Goal: Transaction & Acquisition: Obtain resource

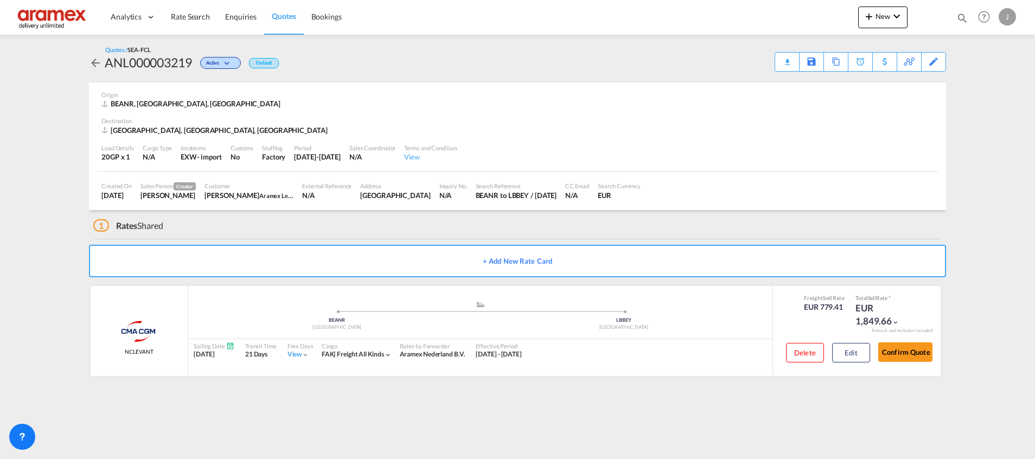
click at [275, 16] on span "Quotes" at bounding box center [284, 15] width 24 height 9
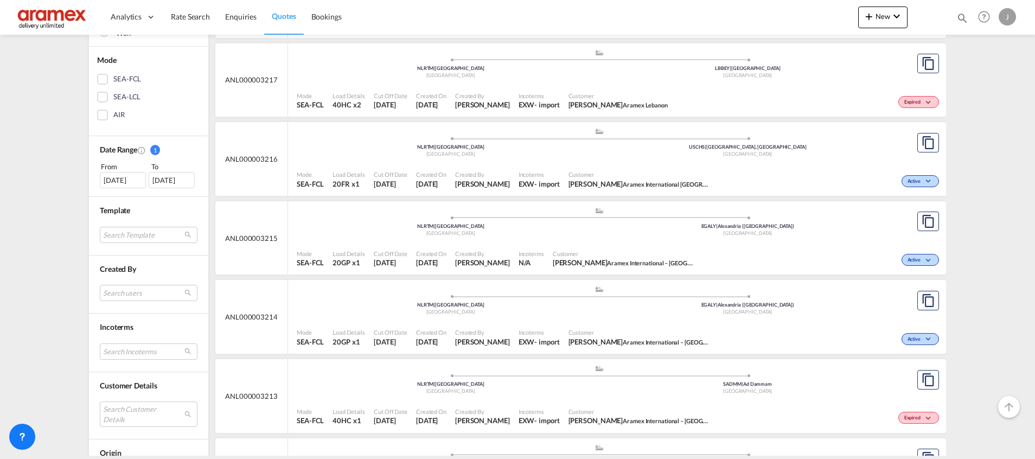
scroll to position [325, 0]
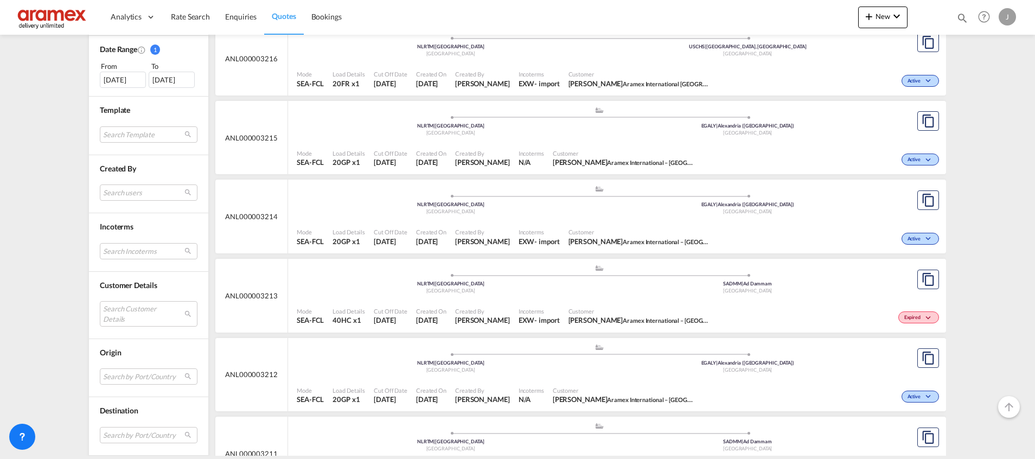
click at [774, 217] on div ".a{fill:#aaa8ad;} .a{fill:#aaa8ad;} NLRTM | [GEOGRAPHIC_DATA] [GEOGRAPHIC_DATA]…" at bounding box center [599, 201] width 605 height 33
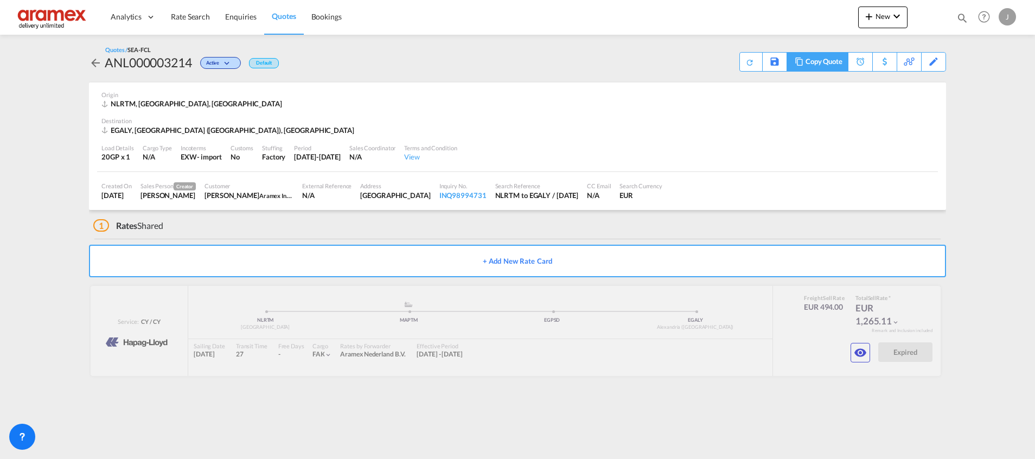
click at [831, 61] on div "Copy Quote" at bounding box center [823, 62] width 37 height 18
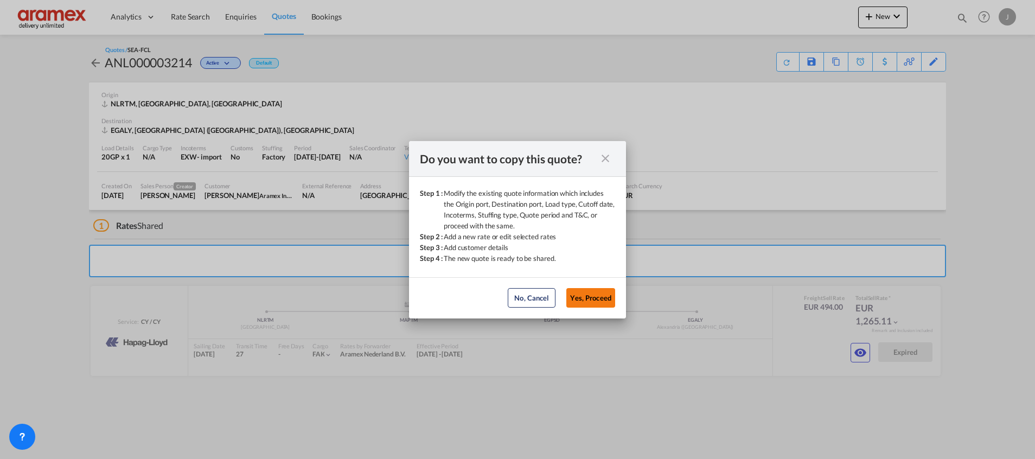
click at [591, 304] on button "Yes, Proceed" at bounding box center [590, 298] width 49 height 20
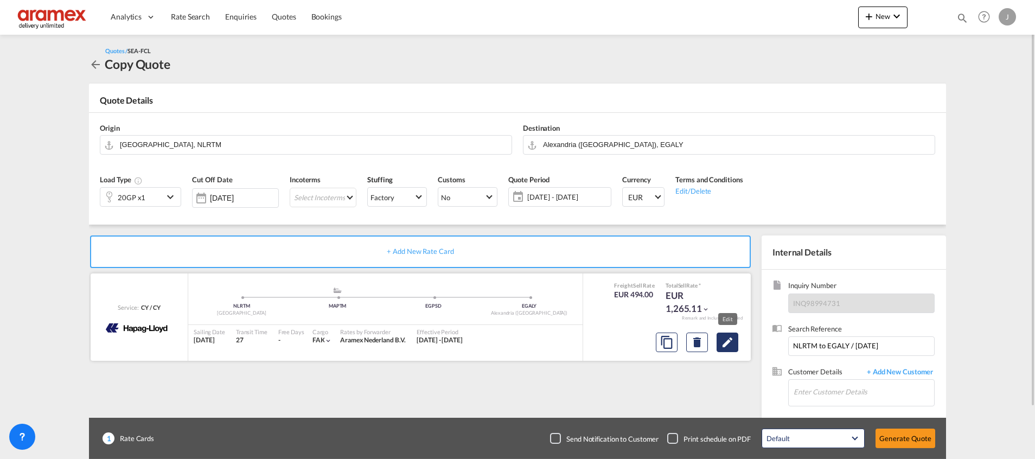
click at [731, 342] on md-icon "Edit" at bounding box center [727, 342] width 13 height 13
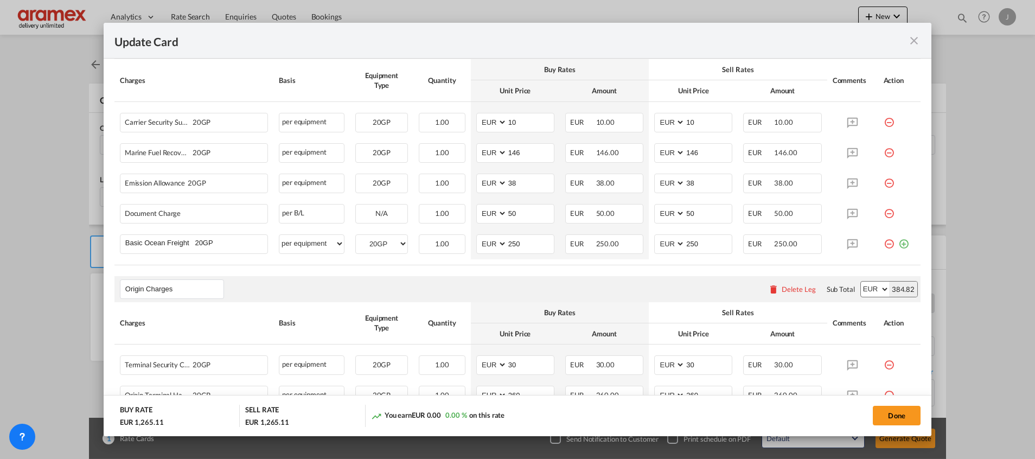
scroll to position [325, 0]
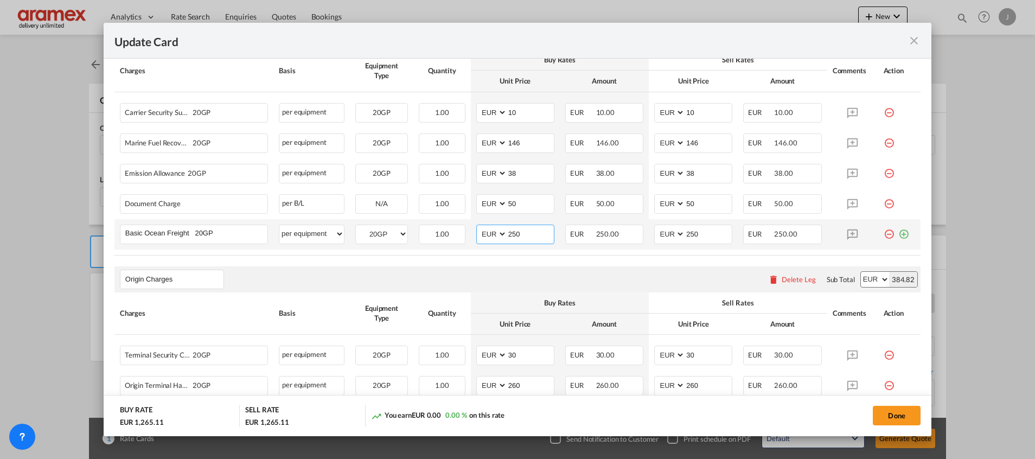
click at [509, 230] on input "250" at bounding box center [530, 233] width 47 height 16
click at [917, 36] on md-icon "icon-close fg-AAA8AD m-0 pointer" at bounding box center [913, 40] width 13 height 13
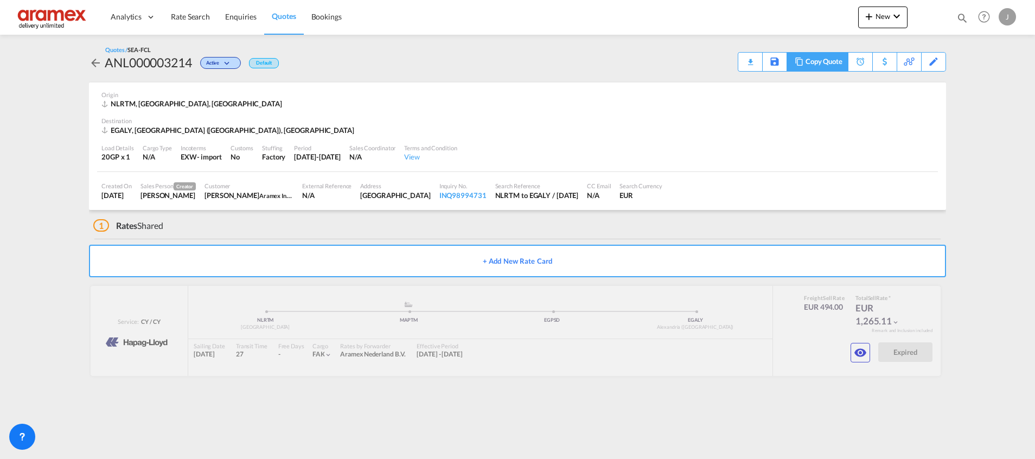
click at [828, 61] on div "Copy Quote" at bounding box center [823, 62] width 37 height 18
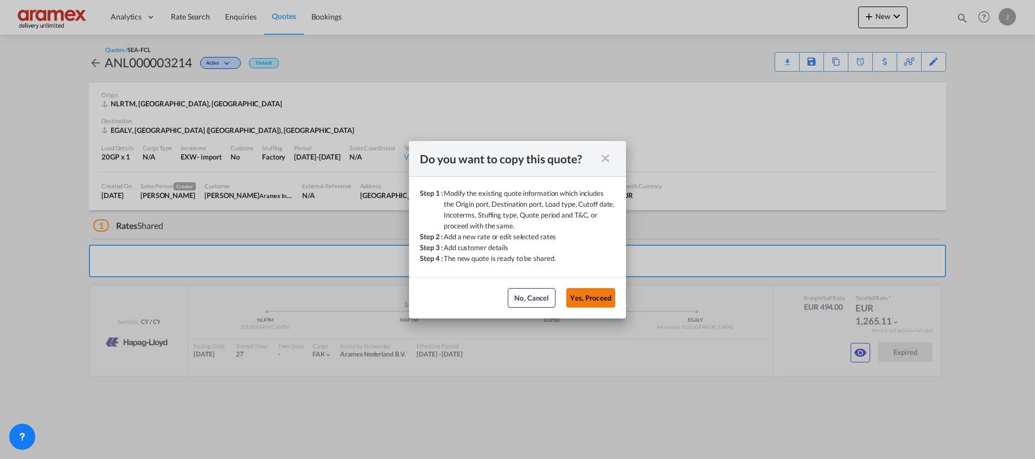
click at [591, 293] on button "Yes, Proceed" at bounding box center [590, 298] width 49 height 20
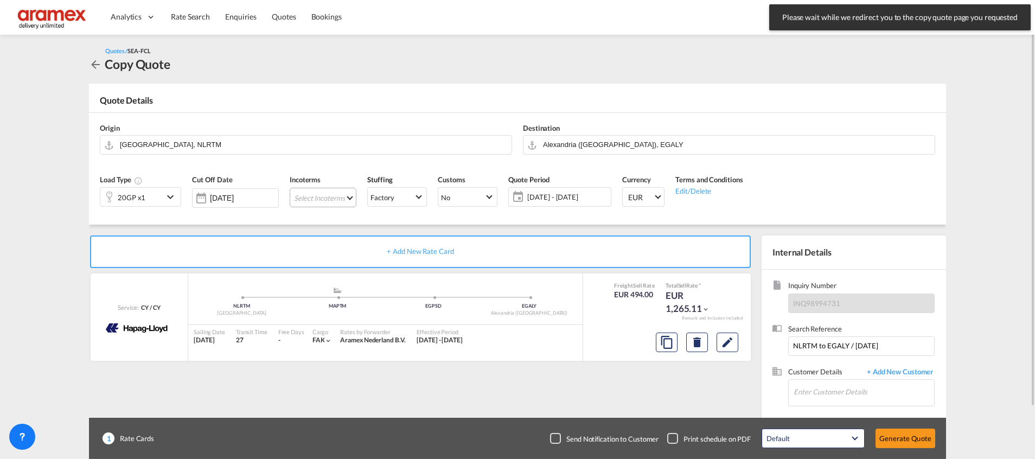
click at [329, 198] on md-select "Select Incoterms FCA - export Free Carrier FOB - export Free on Board CFR - exp…" at bounding box center [323, 198] width 67 height 20
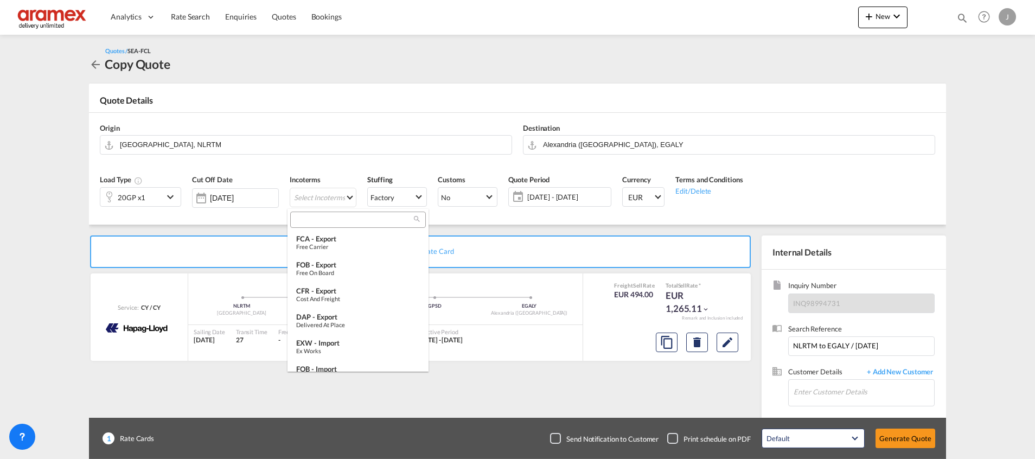
click at [322, 226] on div at bounding box center [358, 219] width 136 height 16
click at [319, 220] on input "search" at bounding box center [353, 220] width 120 height 10
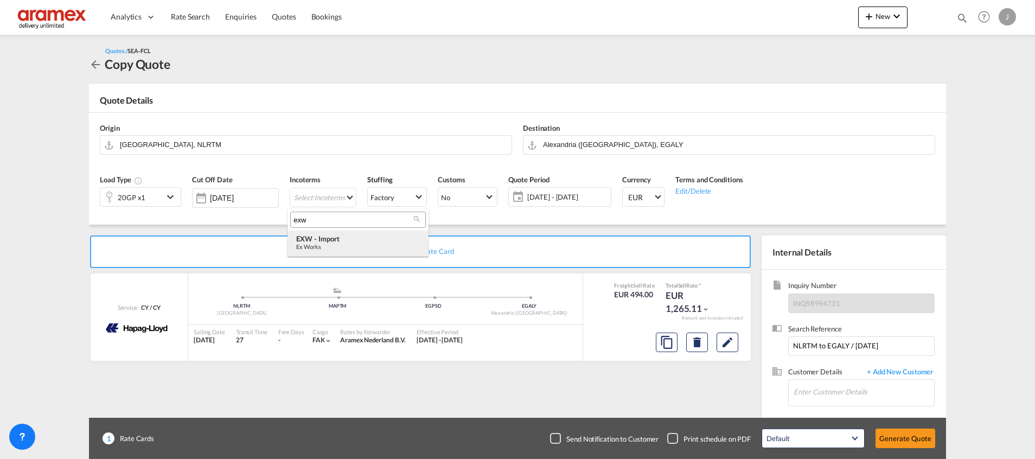
type input "exw"
click at [347, 241] on div "EXW - import" at bounding box center [358, 238] width 124 height 9
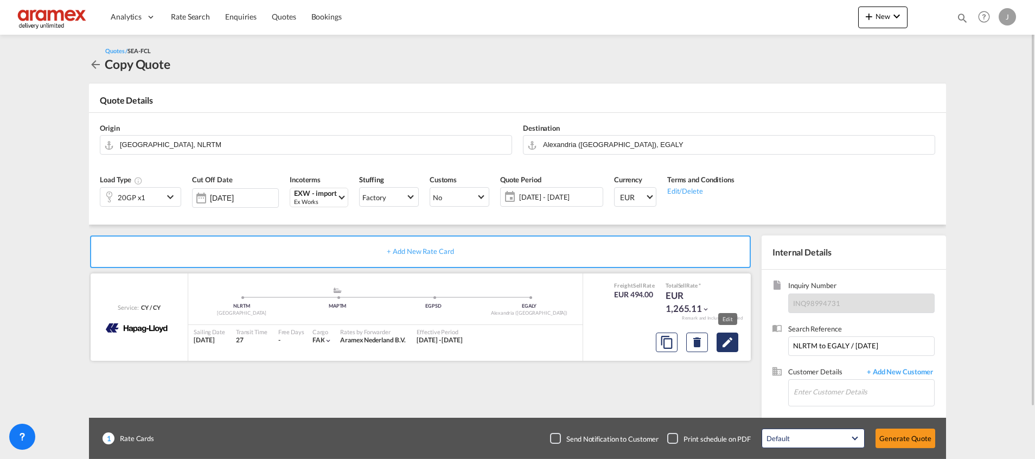
click at [725, 338] on md-icon "Edit" at bounding box center [727, 342] width 13 height 13
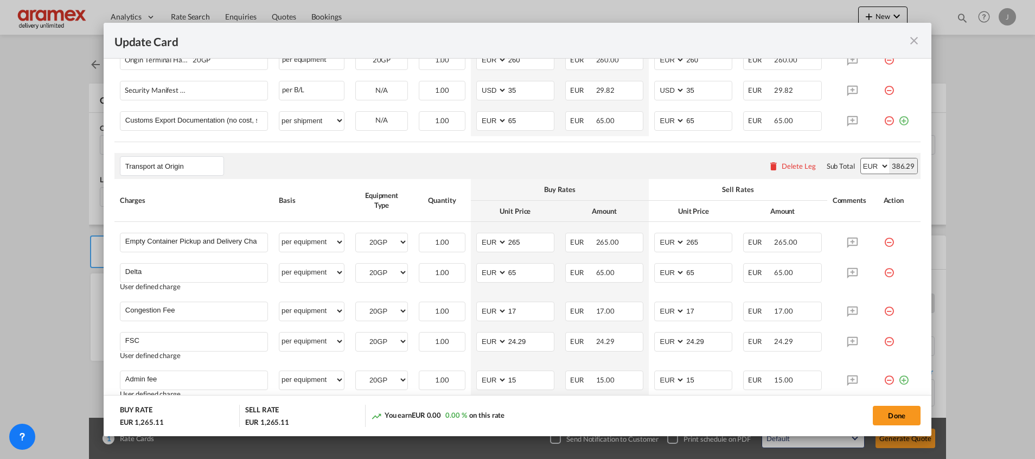
scroll to position [737, 0]
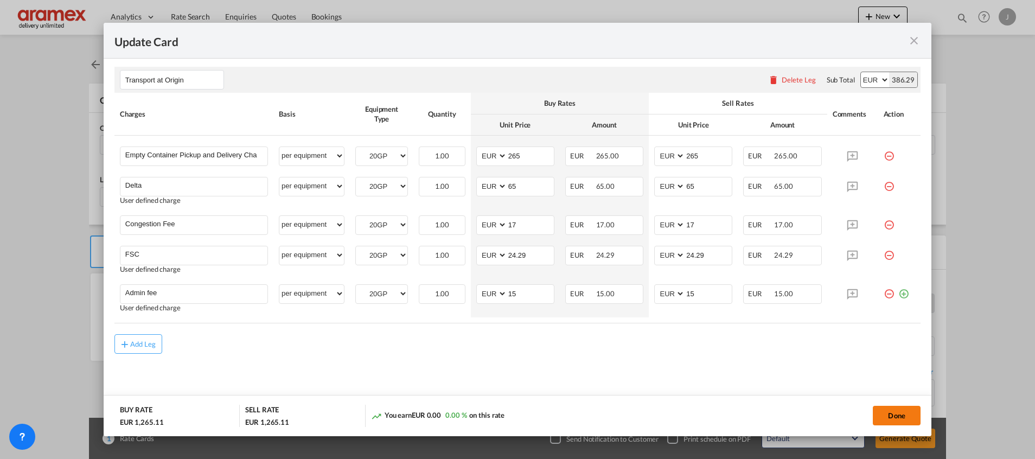
click at [882, 408] on button "Done" at bounding box center [897, 416] width 48 height 20
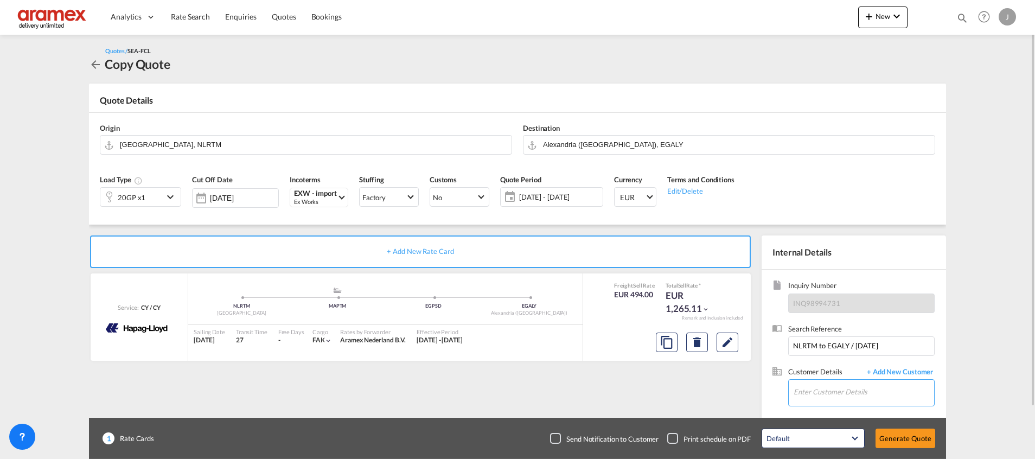
click at [819, 394] on input "Enter Customer Details" at bounding box center [863, 392] width 140 height 24
click at [848, 364] on div "[PERSON_NAME] [PERSON_NAME][EMAIL_ADDRESS][DOMAIN_NAME] | Aramex International …" at bounding box center [863, 364] width 141 height 29
type input "Aramex International – [GEOGRAPHIC_DATA], [GEOGRAPHIC_DATA], [PERSON_NAME], [EM…"
click at [913, 437] on button "Generate Quote" at bounding box center [905, 438] width 60 height 20
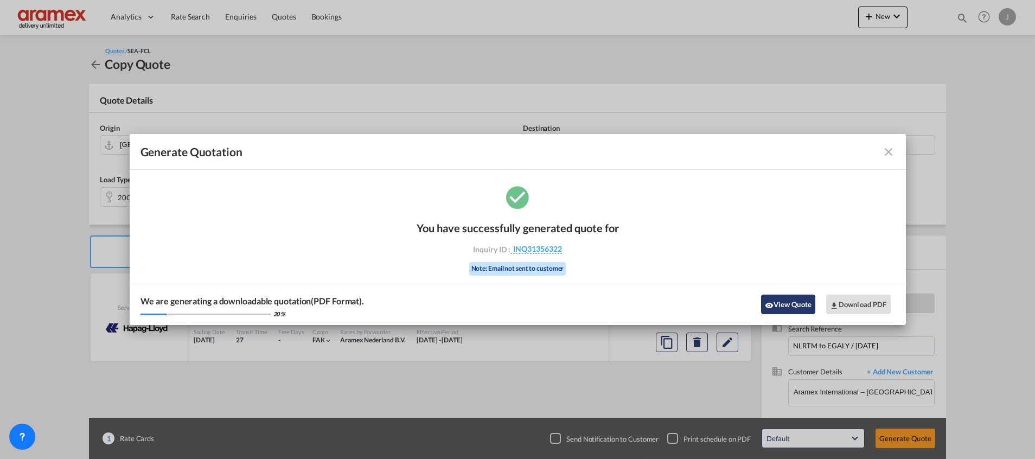
click at [782, 304] on button "View Quote" at bounding box center [788, 304] width 54 height 20
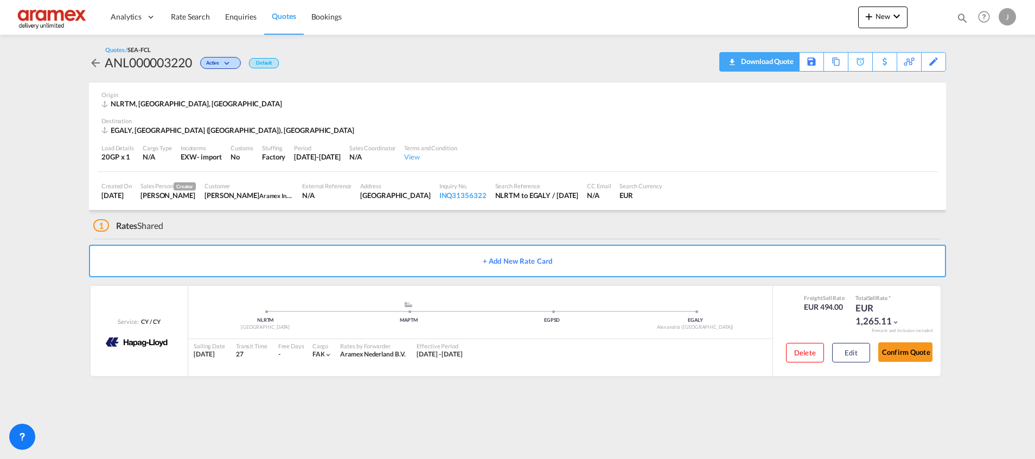
click at [762, 60] on div "Download Quote" at bounding box center [765, 61] width 55 height 17
